Goal: Navigation & Orientation: Understand site structure

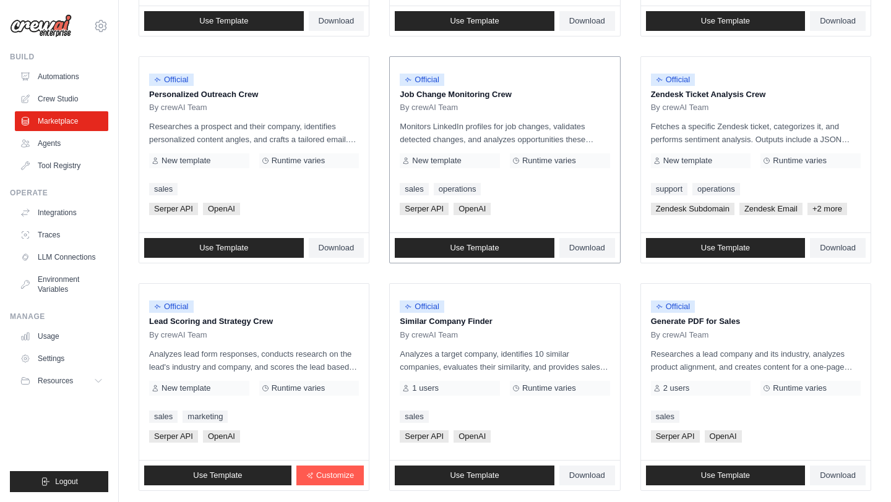
scroll to position [315, 0]
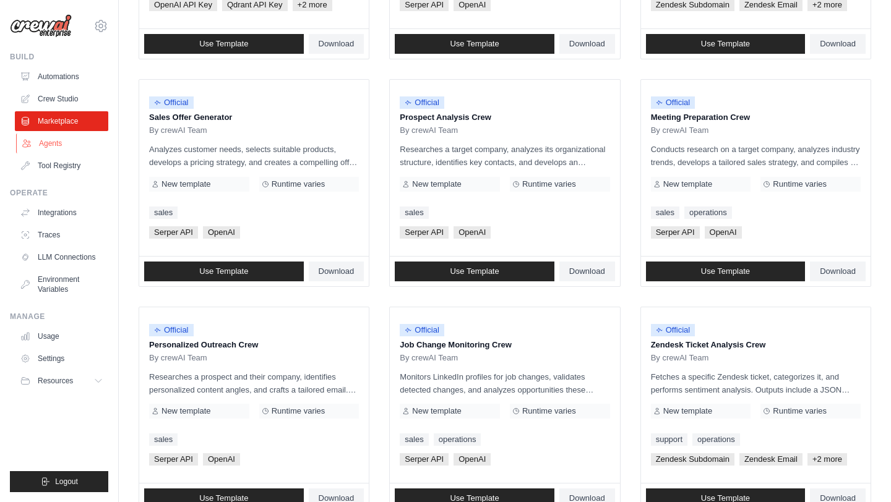
click at [41, 147] on link "Agents" at bounding box center [62, 144] width 93 height 20
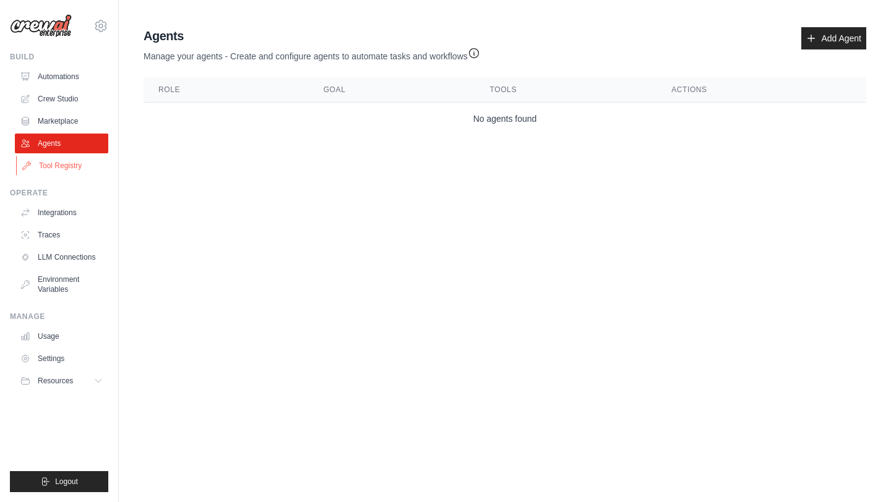
click at [62, 165] on link "Tool Registry" at bounding box center [62, 166] width 93 height 20
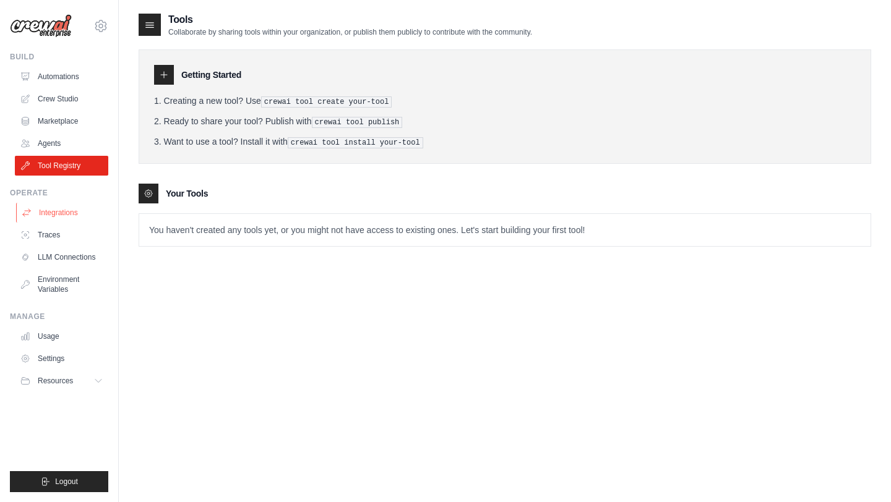
click at [75, 210] on link "Integrations" at bounding box center [62, 213] width 93 height 20
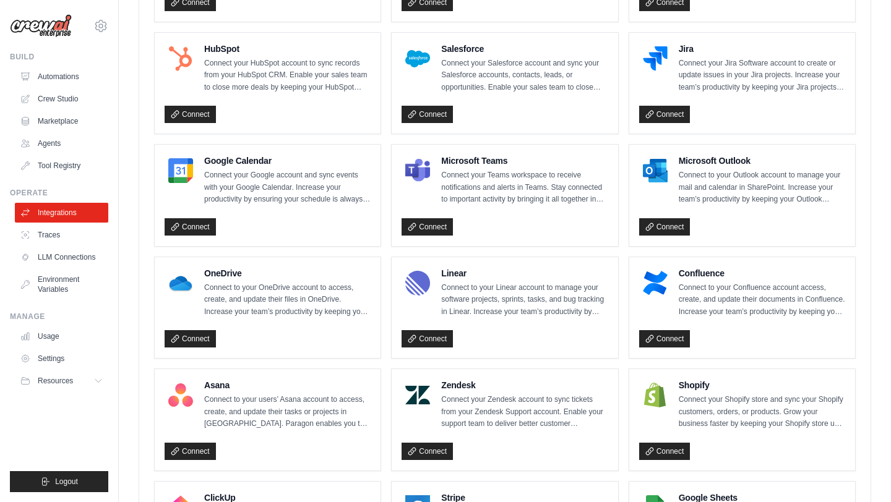
scroll to position [439, 0]
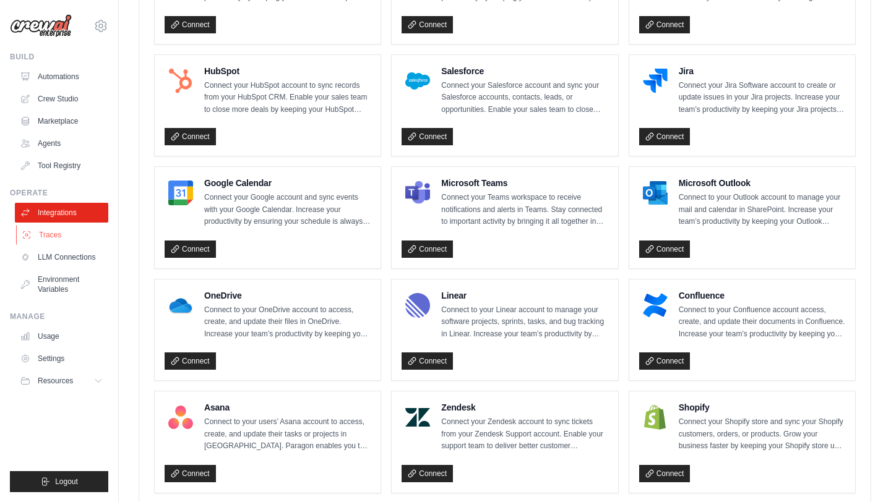
click at [49, 237] on link "Traces" at bounding box center [62, 235] width 93 height 20
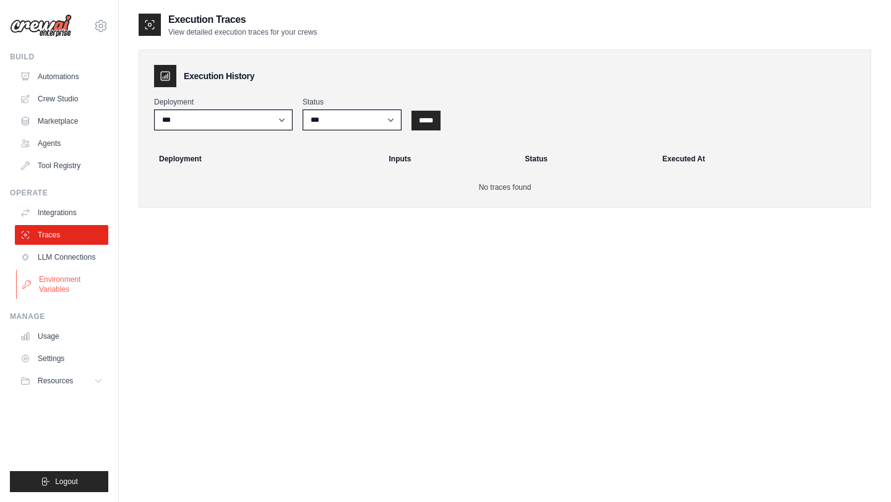
click at [74, 283] on link "Environment Variables" at bounding box center [62, 285] width 93 height 30
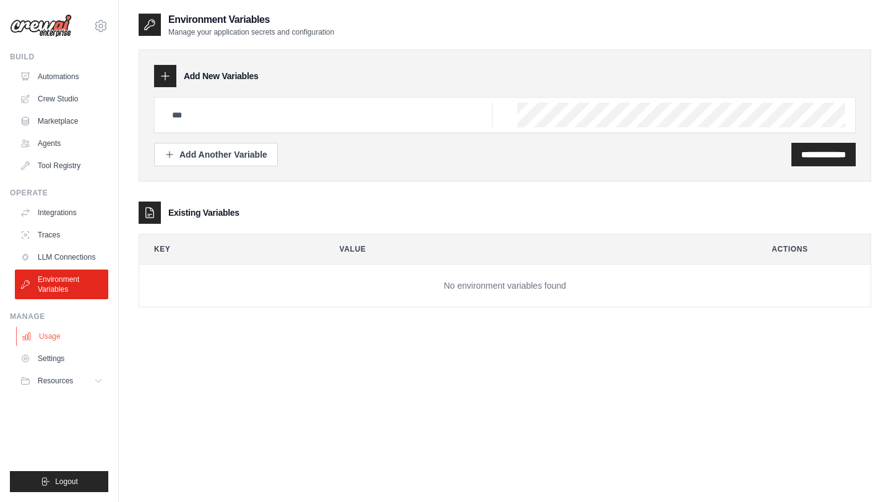
click at [56, 339] on link "Usage" at bounding box center [62, 337] width 93 height 20
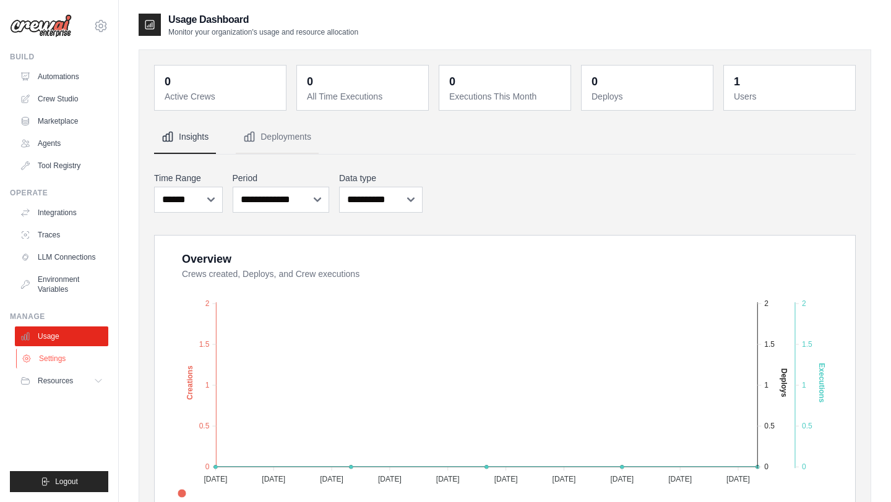
click at [51, 358] on link "Settings" at bounding box center [62, 359] width 93 height 20
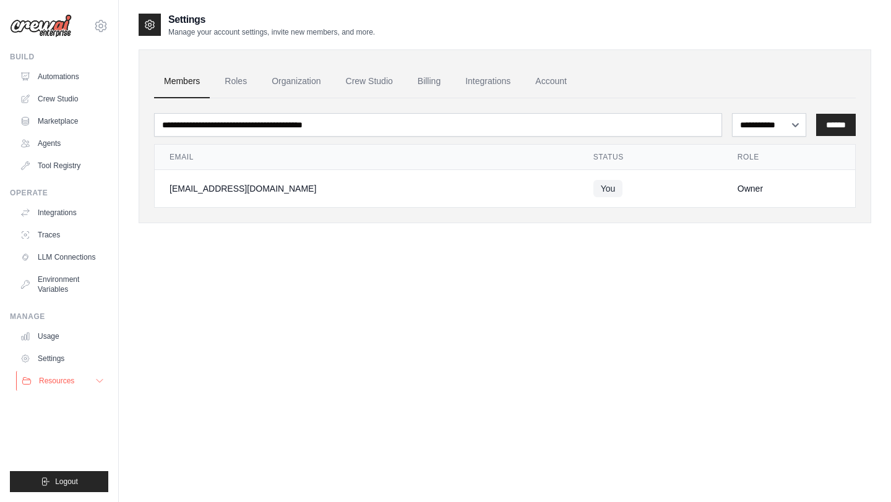
click at [56, 383] on span "Resources" at bounding box center [56, 381] width 35 height 10
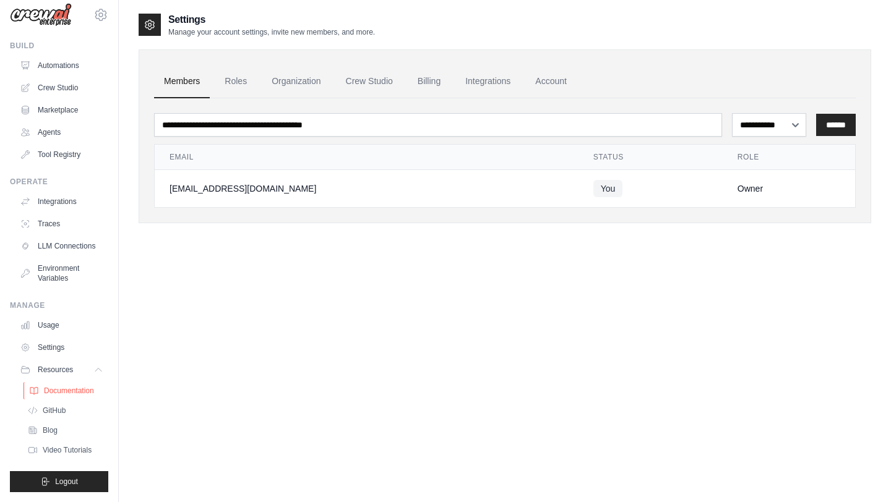
scroll to position [14, 0]
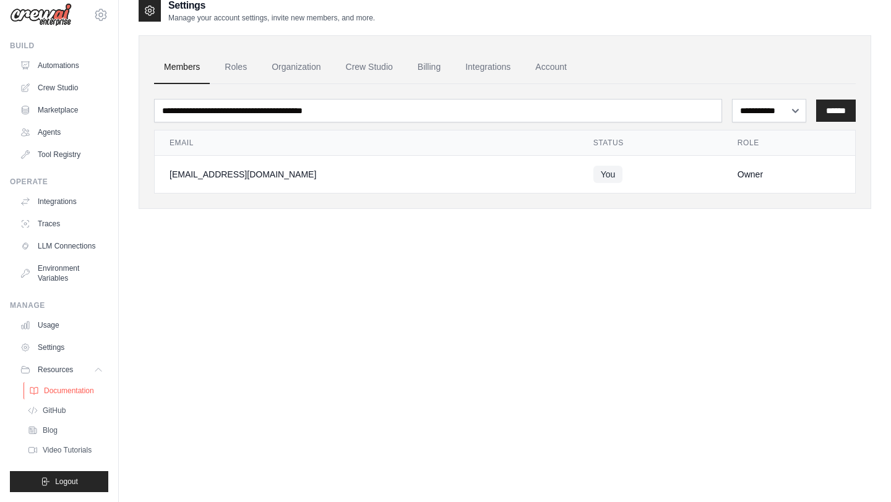
click at [66, 389] on span "Documentation" at bounding box center [69, 391] width 50 height 10
